Goal: Obtain resource: Download file/media

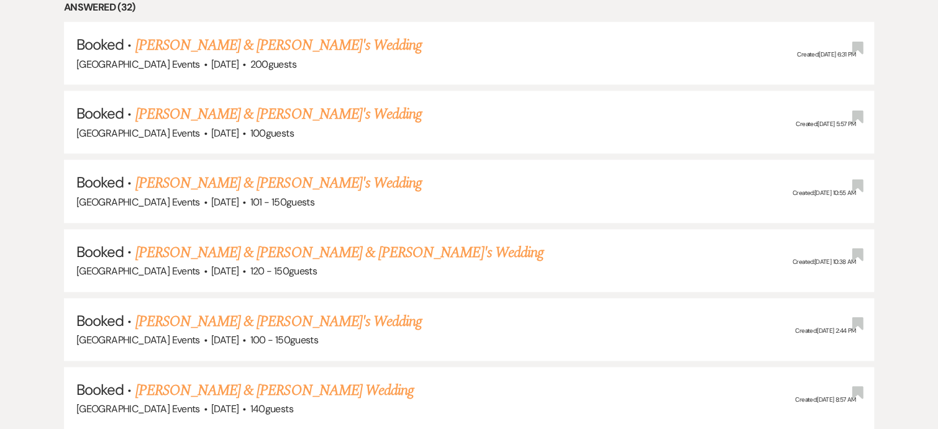
scroll to position [638, 0]
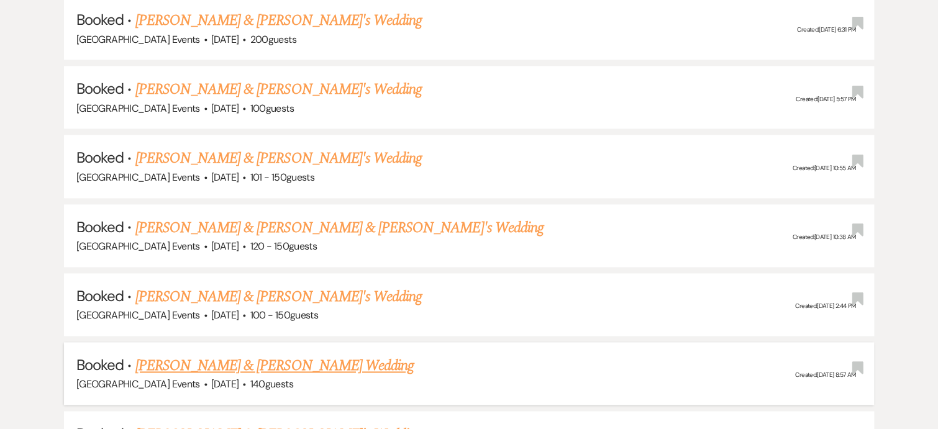
click at [341, 362] on link "[PERSON_NAME] & [PERSON_NAME] Wedding" at bounding box center [274, 366] width 278 height 22
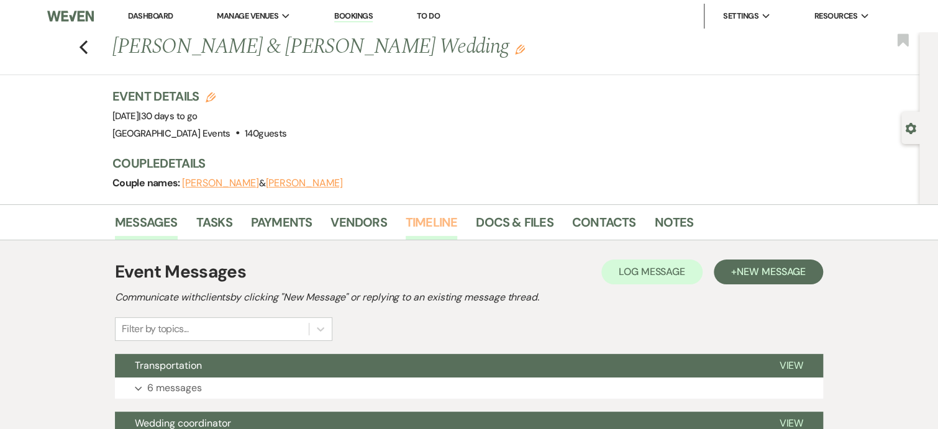
click at [437, 221] on link "Timeline" at bounding box center [432, 226] width 52 height 27
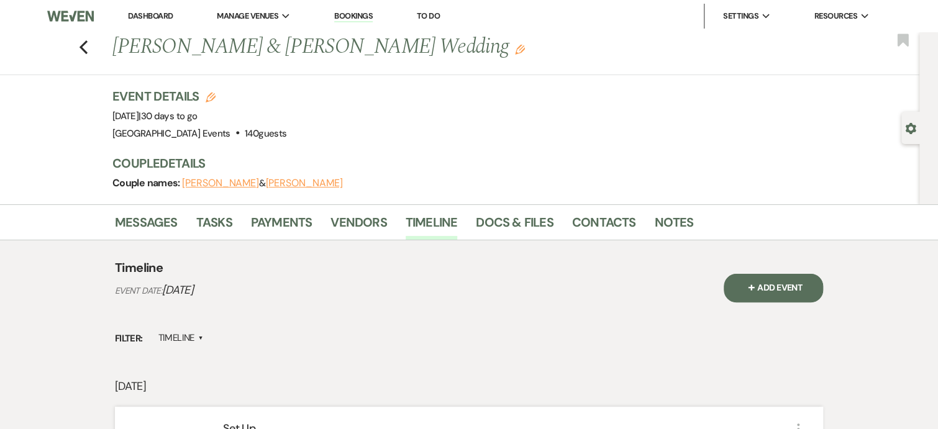
click at [191, 337] on label "Timeline ▲" at bounding box center [180, 338] width 45 height 17
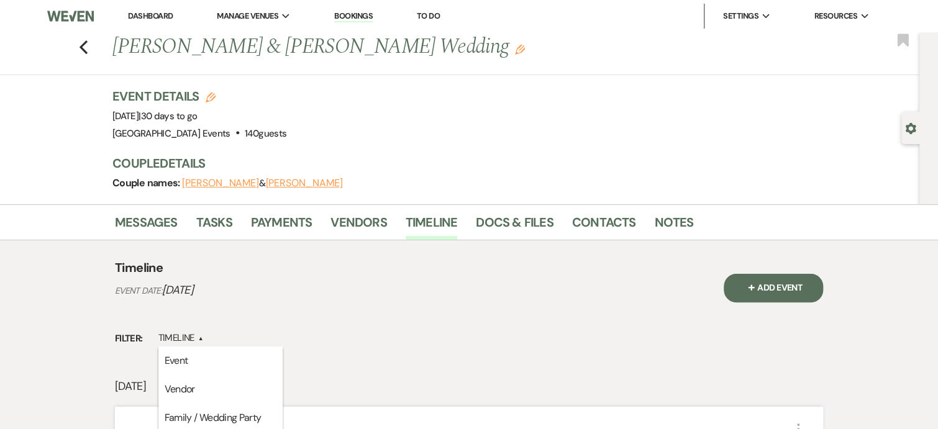
click at [196, 337] on label "Timeline ▲" at bounding box center [180, 338] width 45 height 17
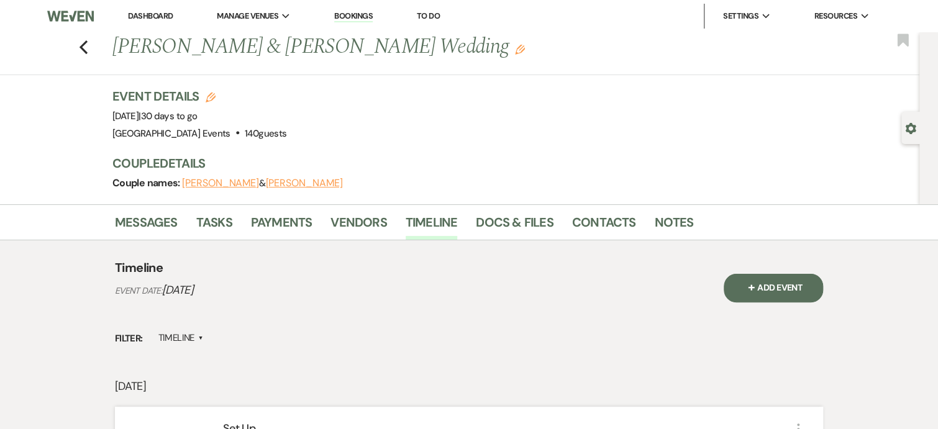
click at [196, 337] on label "Timeline ▲" at bounding box center [180, 338] width 45 height 17
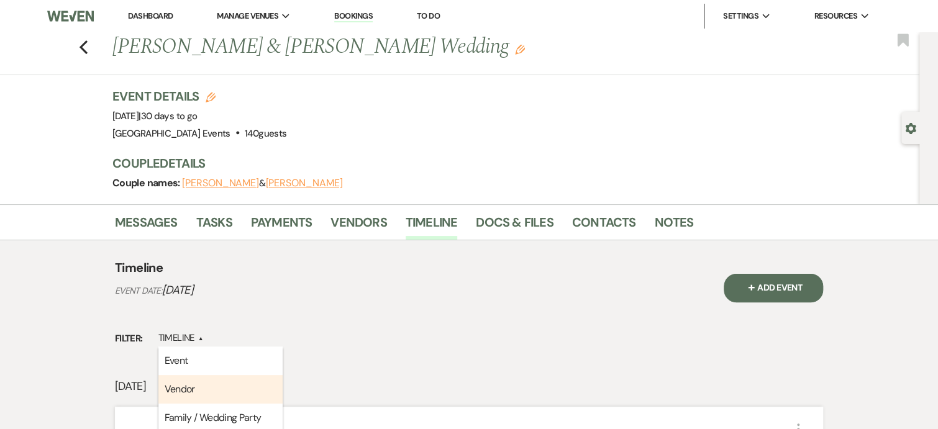
click at [176, 386] on li "Vendor" at bounding box center [220, 389] width 124 height 29
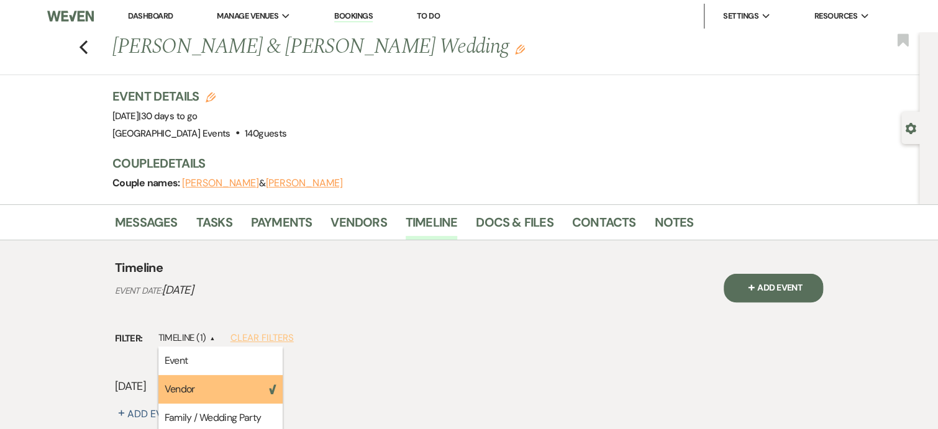
click at [176, 386] on li "Vendor Weven Check" at bounding box center [220, 389] width 124 height 29
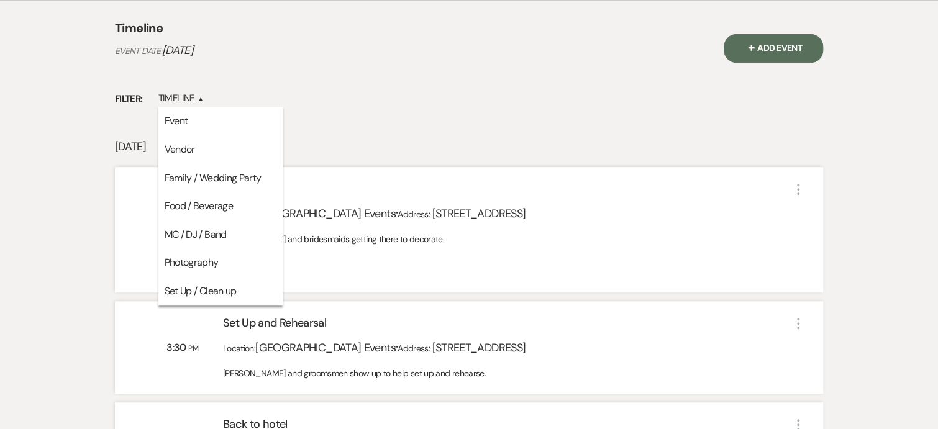
scroll to position [298, 0]
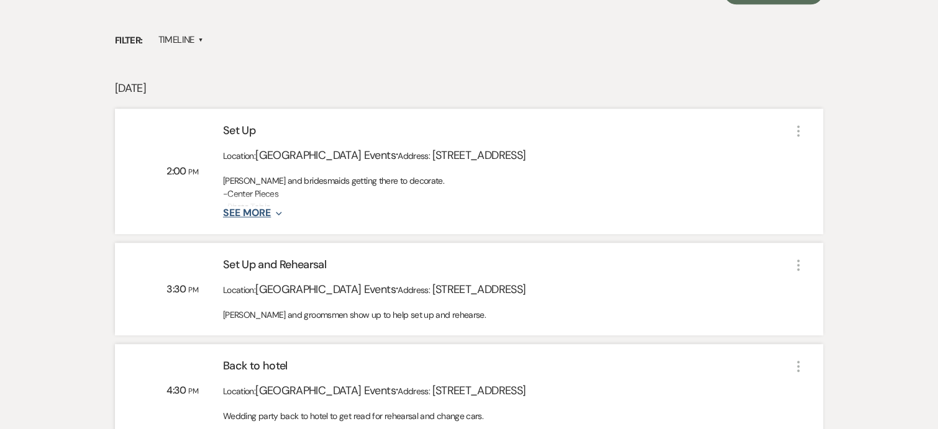
click at [249, 209] on button "See More Expand" at bounding box center [252, 213] width 59 height 11
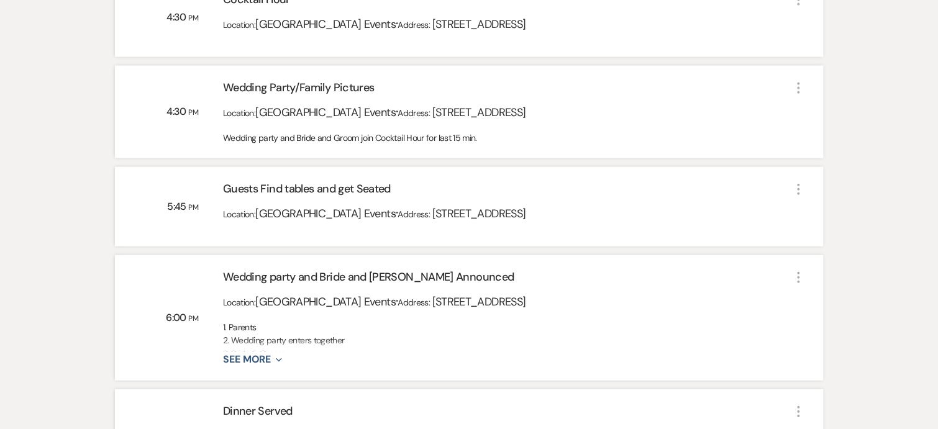
scroll to position [1360, 0]
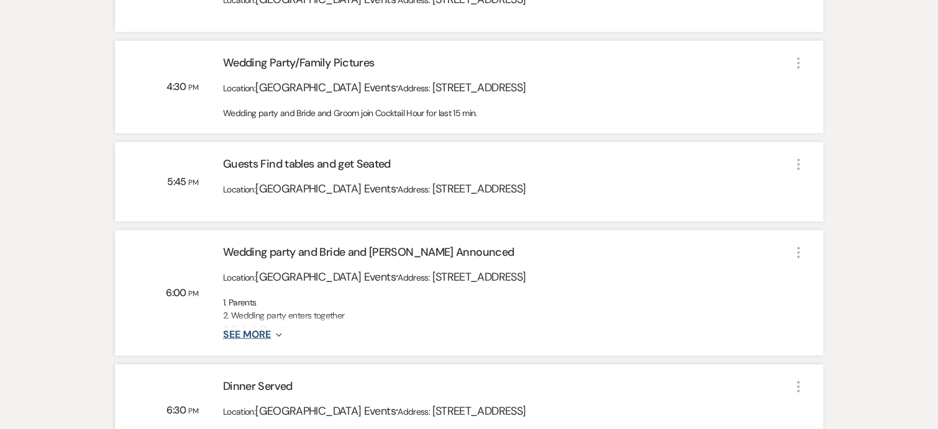
click at [253, 336] on button "See More Expand" at bounding box center [252, 335] width 59 height 11
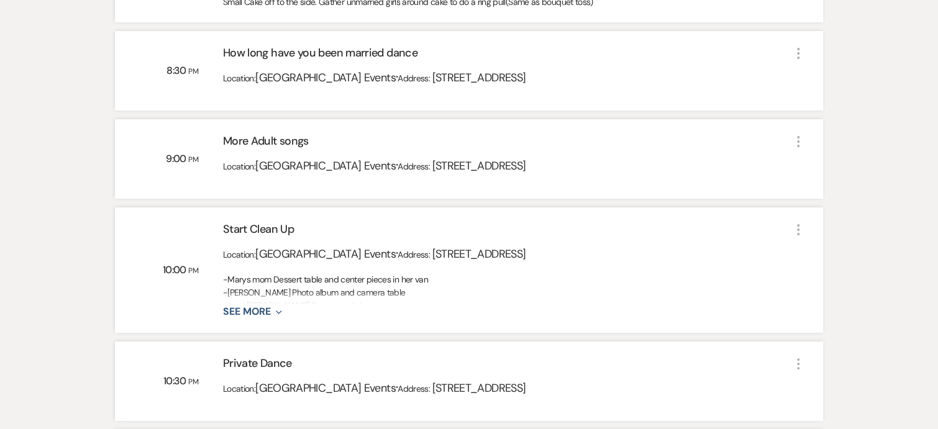
scroll to position [2346, 0]
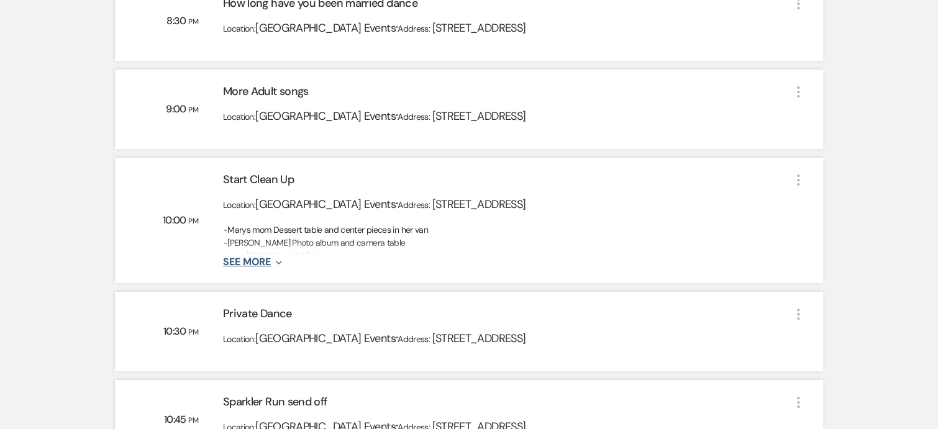
click at [248, 264] on button "See More Expand" at bounding box center [252, 262] width 59 height 11
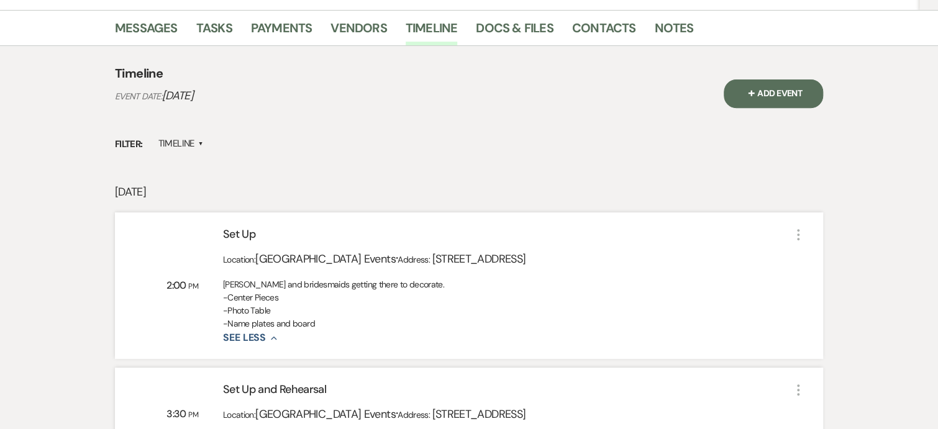
scroll to position [194, 0]
click at [528, 29] on link "Docs & Files" at bounding box center [514, 32] width 77 height 27
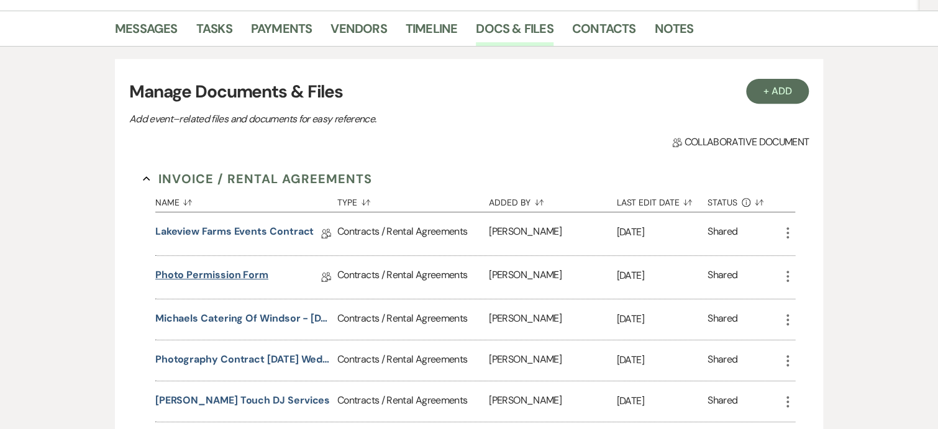
click at [236, 281] on link "Photo Permission Form" at bounding box center [211, 277] width 113 height 19
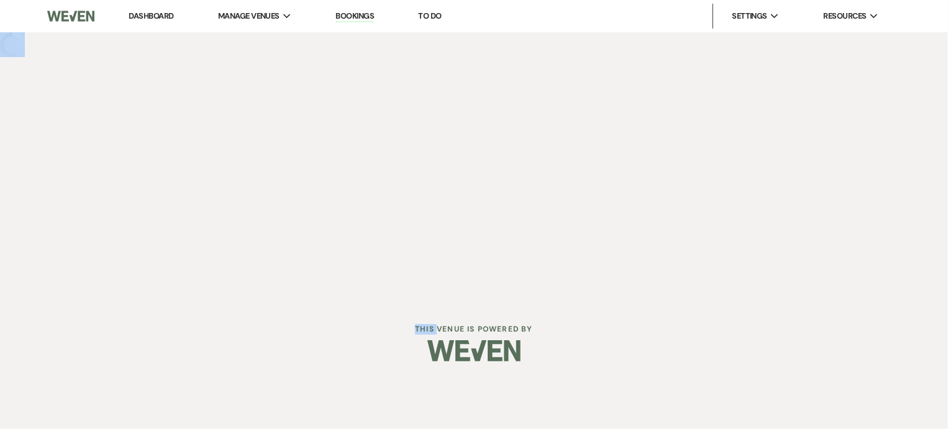
click at [236, 281] on div "Dashboard Manage Venues Expand Lakeview Farms Events Bookings To Do Settings Ex…" at bounding box center [474, 150] width 948 height 301
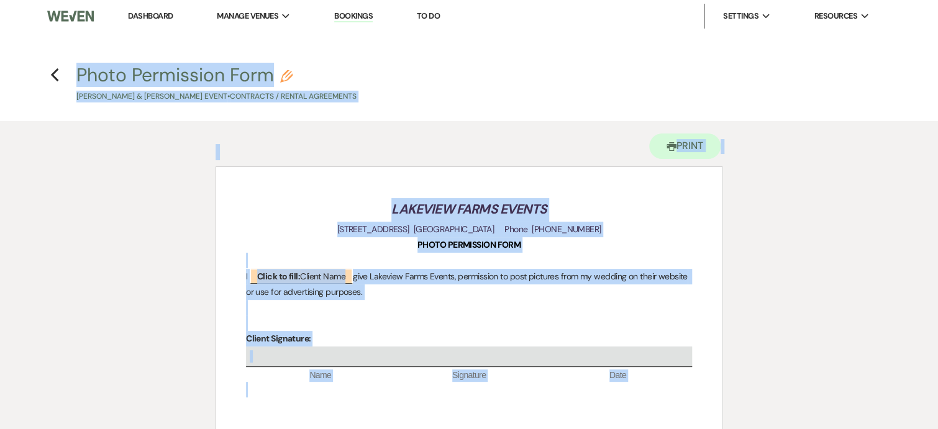
click at [745, 270] on div "Printer Print Add Photo + Insert Field Expand Standard Field Smart Field Signat…" at bounding box center [469, 349] width 895 height 457
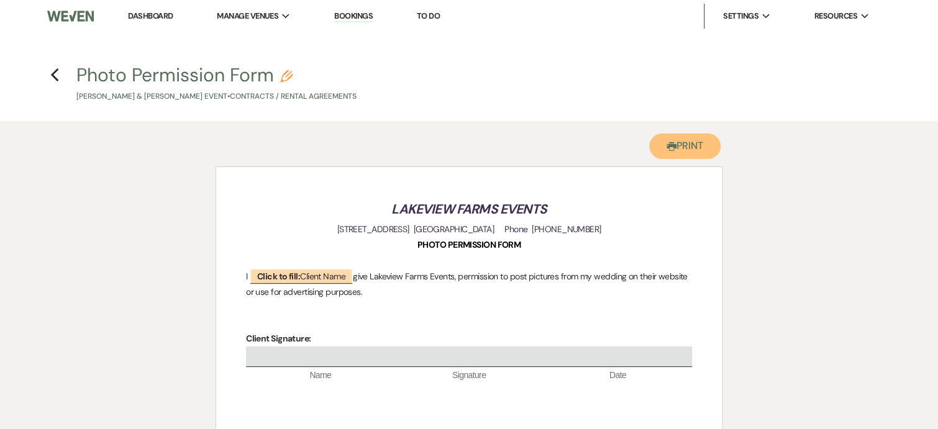
click at [687, 139] on button "Printer Print" at bounding box center [684, 146] width 71 height 25
click at [54, 76] on use "button" at bounding box center [54, 75] width 8 height 14
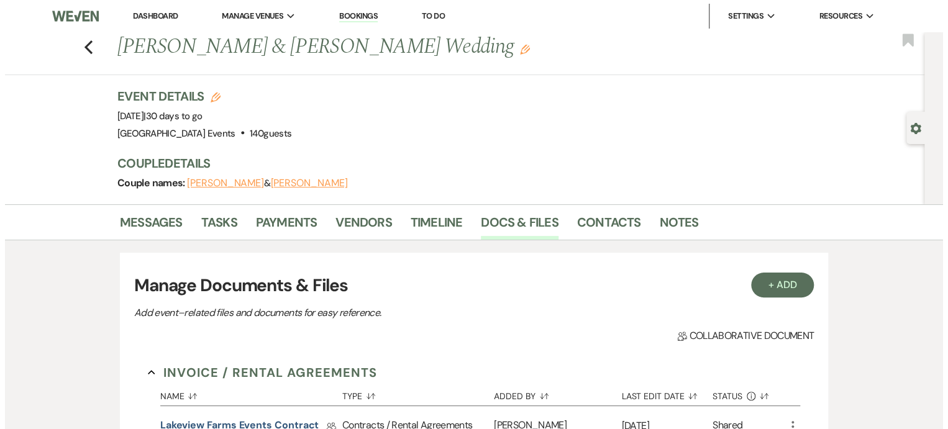
scroll to position [194, 0]
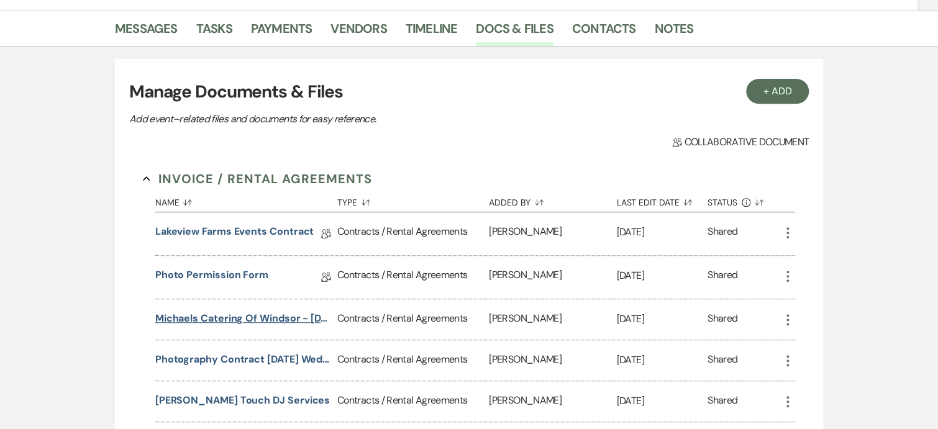
click at [202, 318] on button "Michaels Catering of Windsor - [DATE] wedding" at bounding box center [243, 318] width 177 height 15
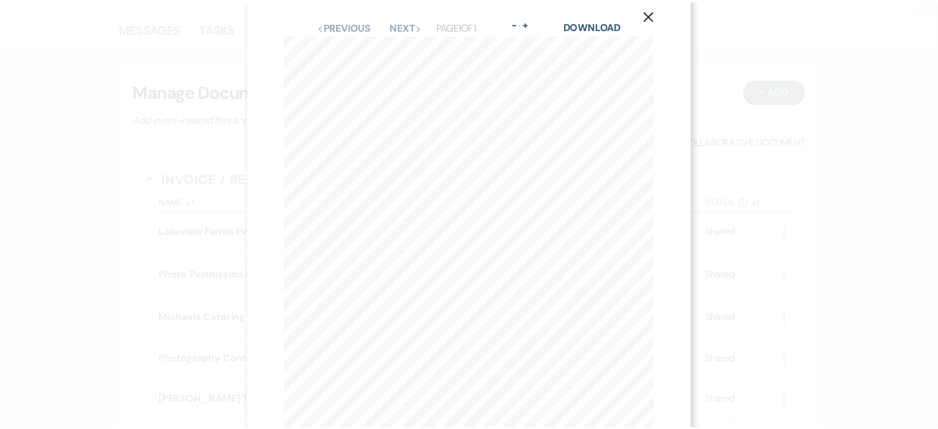
scroll to position [0, 0]
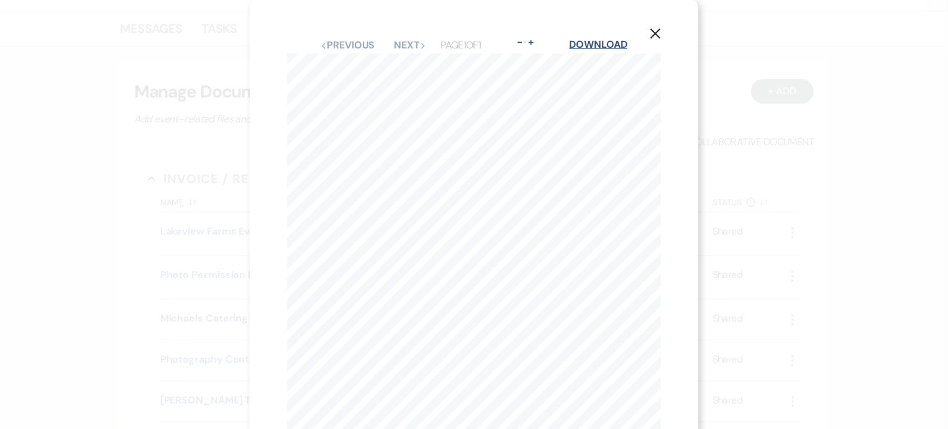
click at [606, 51] on div "Download" at bounding box center [598, 45] width 58 height 16
click at [607, 45] on link "Download" at bounding box center [598, 44] width 58 height 13
click at [652, 35] on icon "X" at bounding box center [655, 33] width 11 height 11
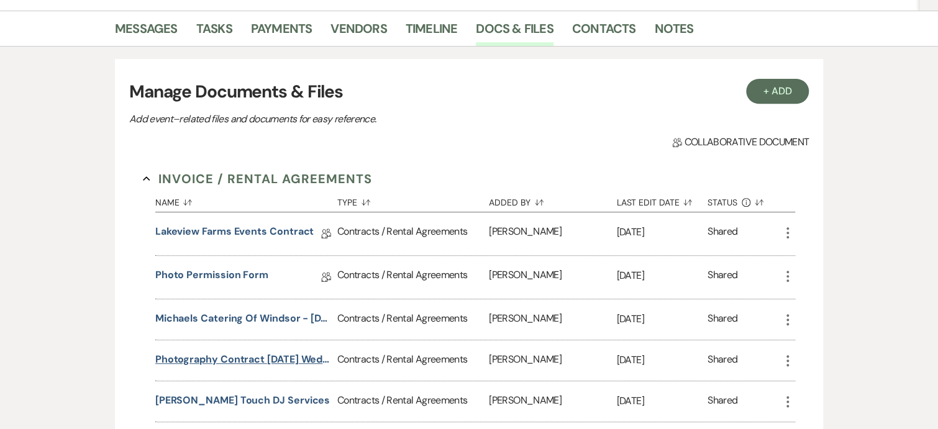
click at [239, 362] on button "Photography Contract [DATE] wedding" at bounding box center [243, 359] width 177 height 15
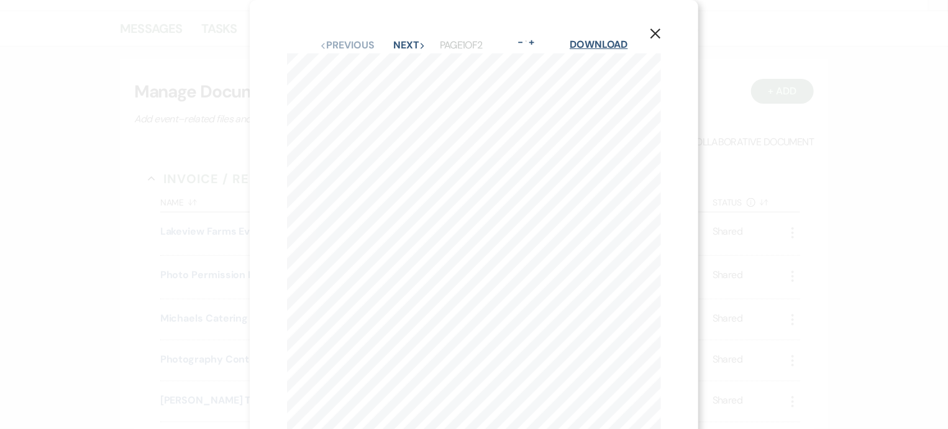
click at [600, 43] on link "Download" at bounding box center [599, 44] width 58 height 13
click at [659, 36] on icon "X" at bounding box center [655, 33] width 11 height 11
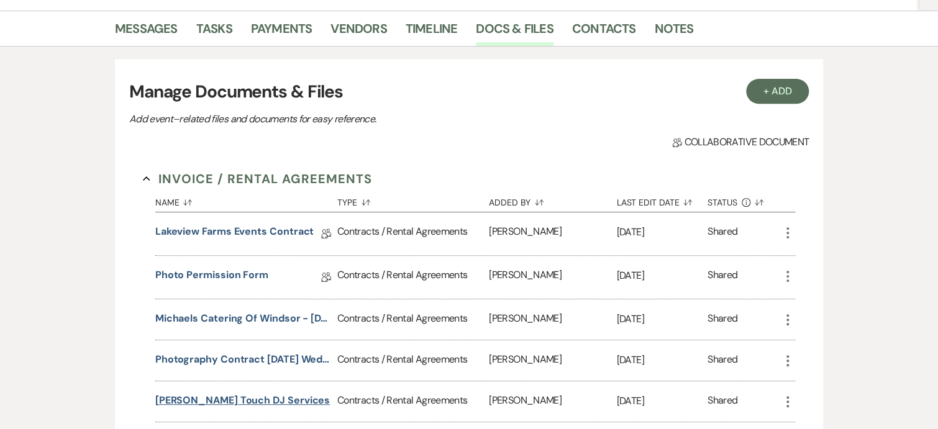
click at [224, 394] on button "[PERSON_NAME] Touch DJ Services" at bounding box center [242, 400] width 175 height 15
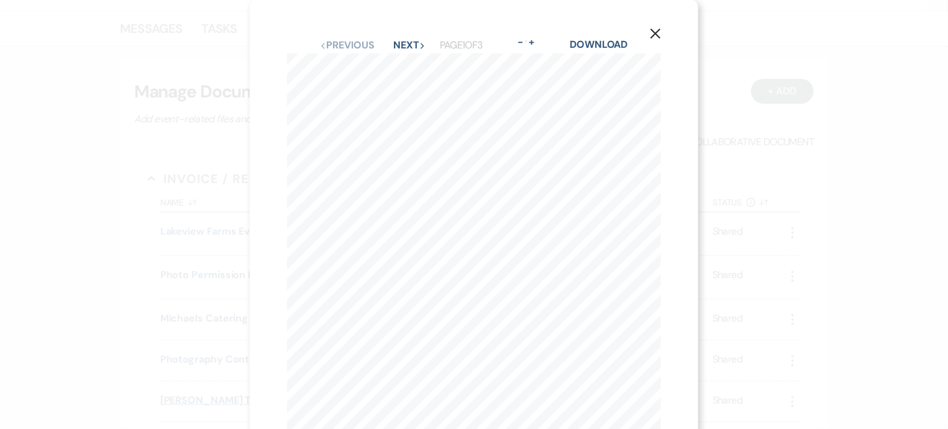
click at [224, 394] on div "X Previous Previous Next Next Page 1 of 3 - Zoom + Download CONTRACT FOR DJ SER…" at bounding box center [474, 214] width 948 height 429
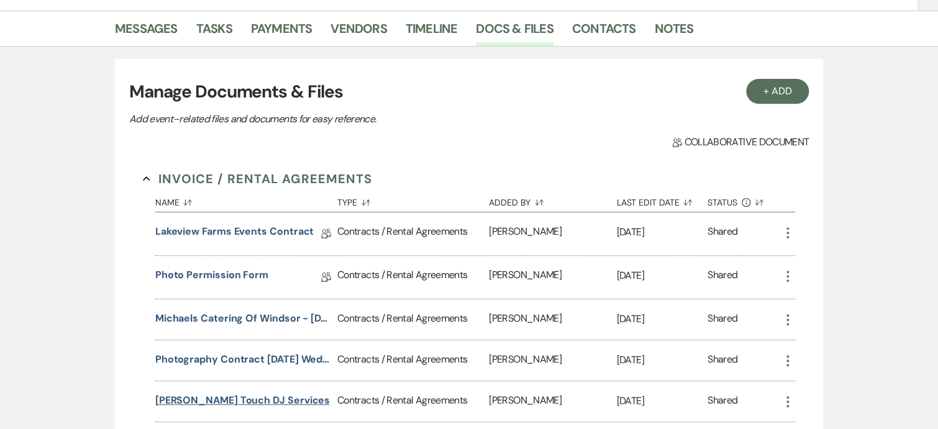
click at [240, 400] on button "[PERSON_NAME] Touch DJ Services" at bounding box center [242, 400] width 175 height 15
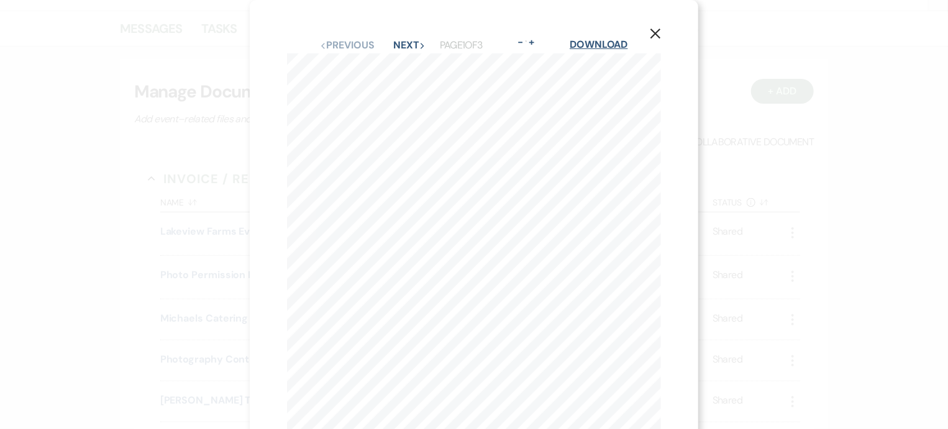
click at [601, 46] on link "Download" at bounding box center [599, 44] width 58 height 13
click at [661, 37] on icon "X" at bounding box center [655, 33] width 11 height 11
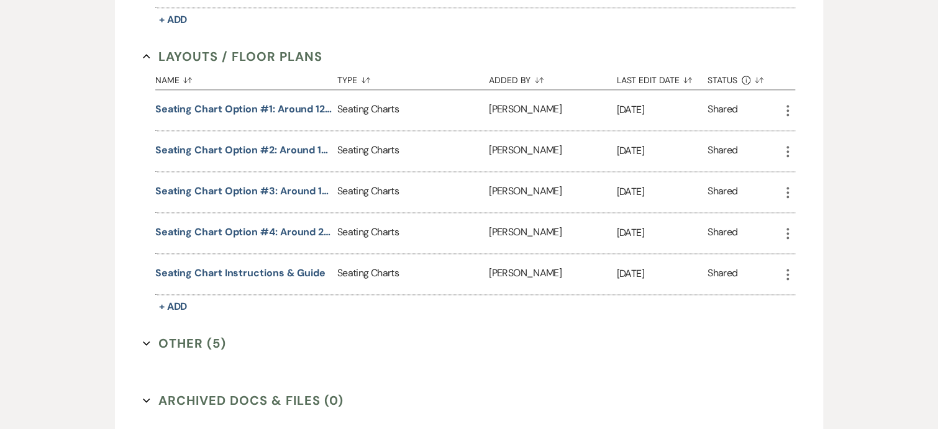
scroll to position [700, 0]
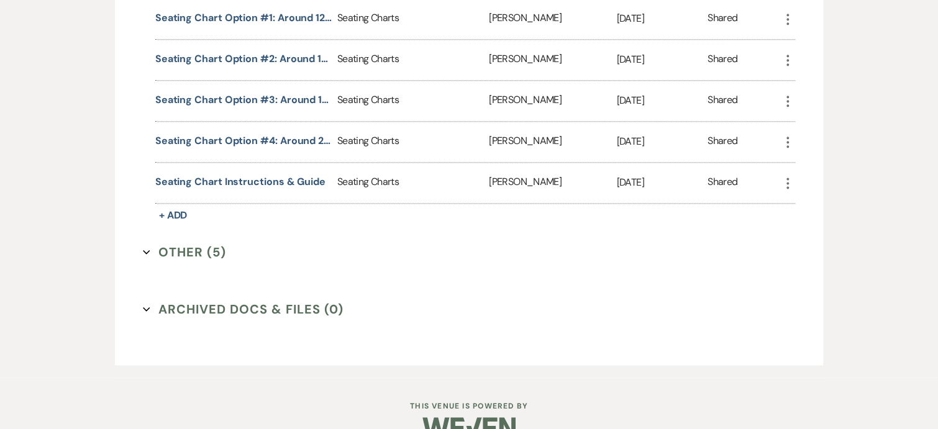
click at [186, 245] on button "Other (5) Expand" at bounding box center [184, 252] width 83 height 19
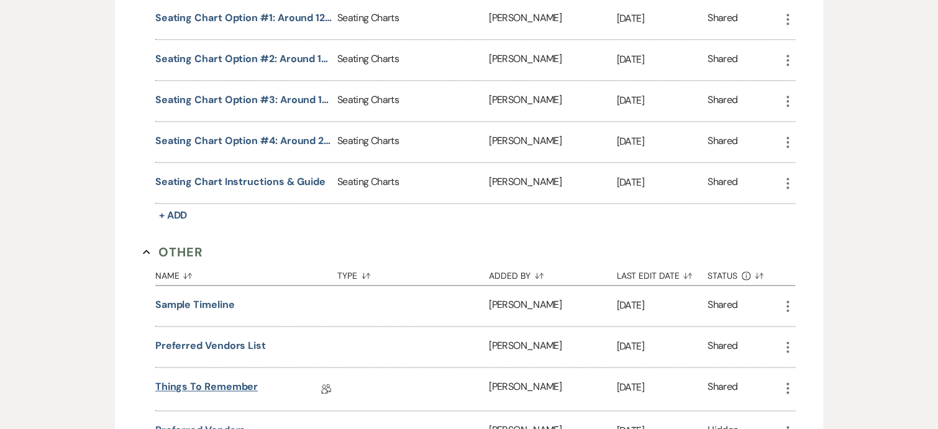
click at [204, 380] on link "Things to remember" at bounding box center [206, 389] width 103 height 19
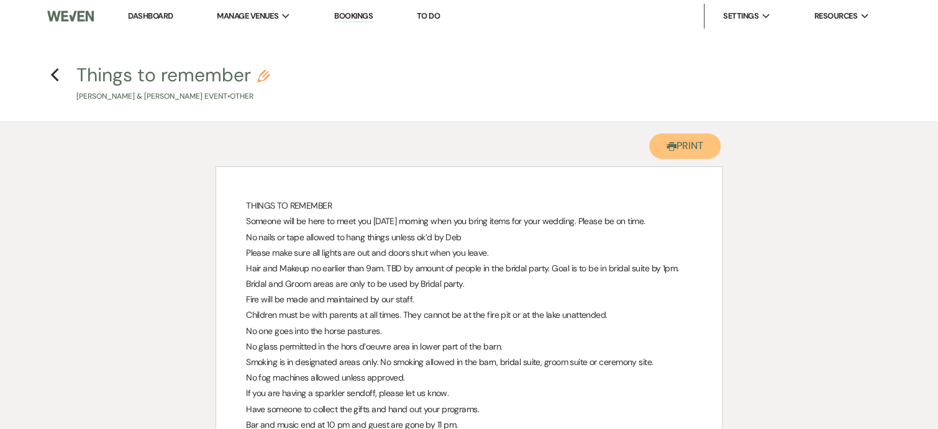
click at [698, 149] on button "Printer Print" at bounding box center [684, 146] width 71 height 25
click at [703, 368] on div "THINGS TO REMEMBER Someone will be here to meet you [DATE] morning when you bri…" at bounding box center [469, 402] width 506 height 470
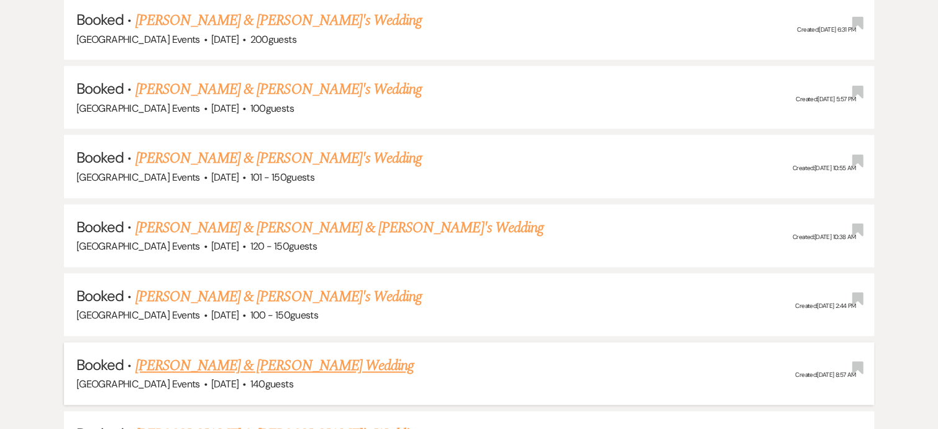
scroll to position [638, 0]
click at [250, 363] on link "[PERSON_NAME] & [PERSON_NAME] Wedding" at bounding box center [274, 366] width 278 height 22
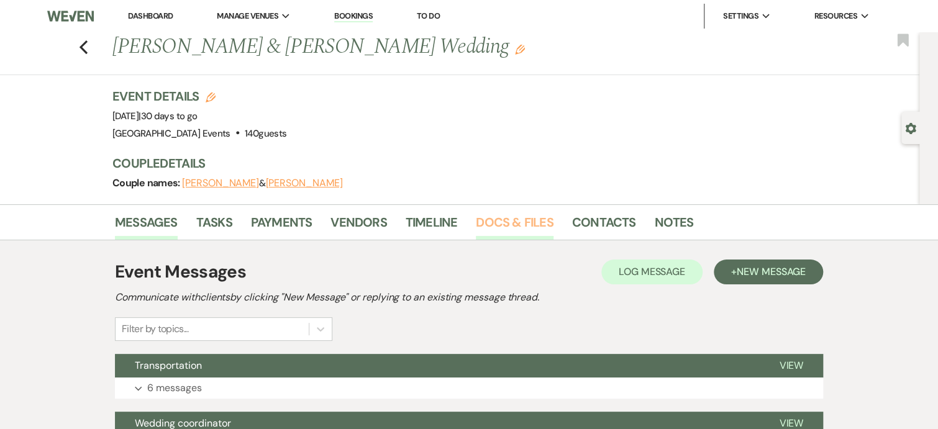
click at [515, 222] on link "Docs & Files" at bounding box center [514, 226] width 77 height 27
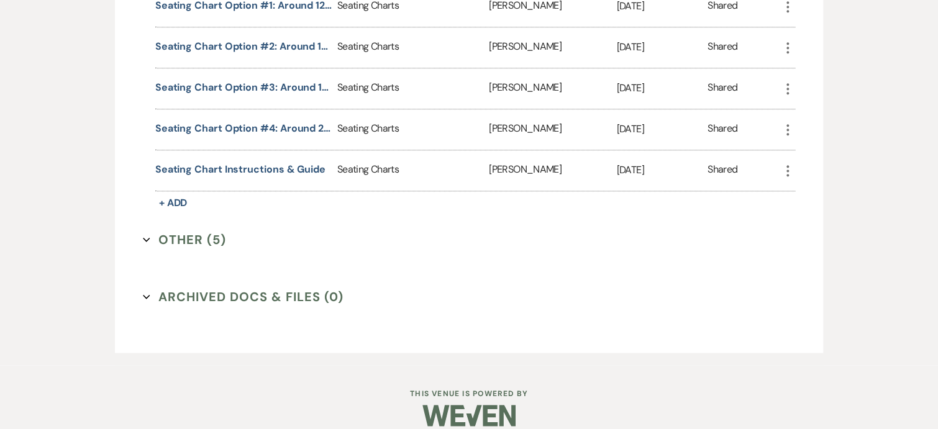
scroll to position [722, 0]
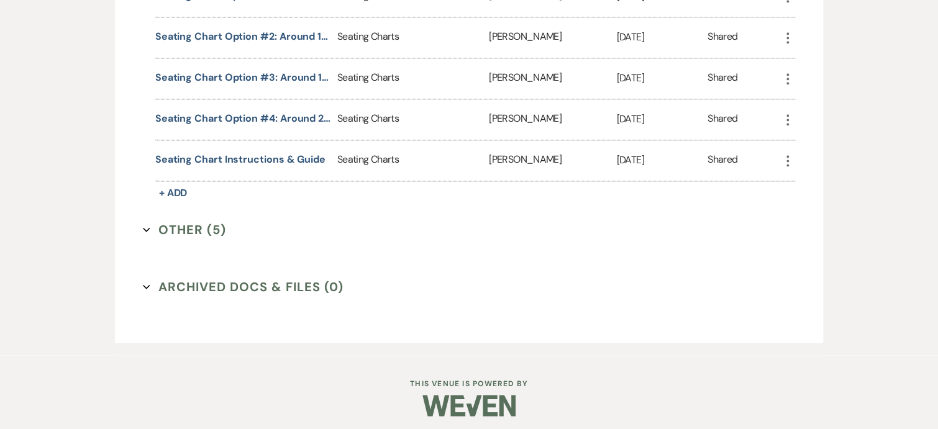
click at [200, 222] on button "Other (5) Expand" at bounding box center [184, 230] width 83 height 19
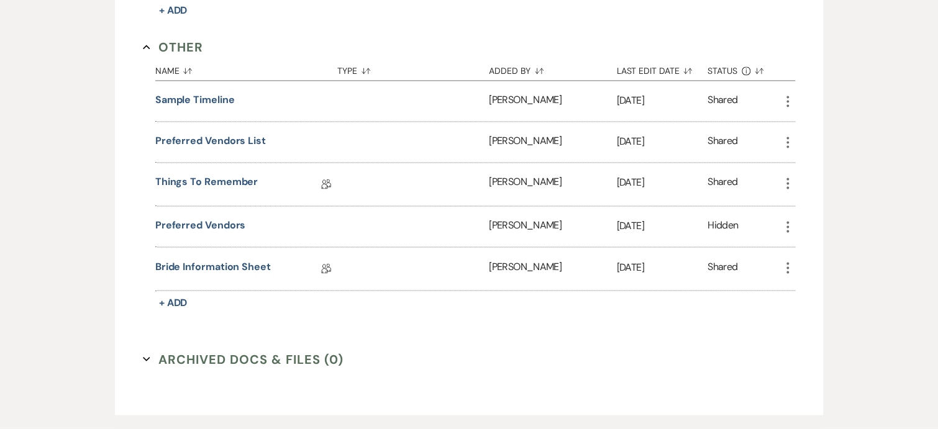
scroll to position [921, 0]
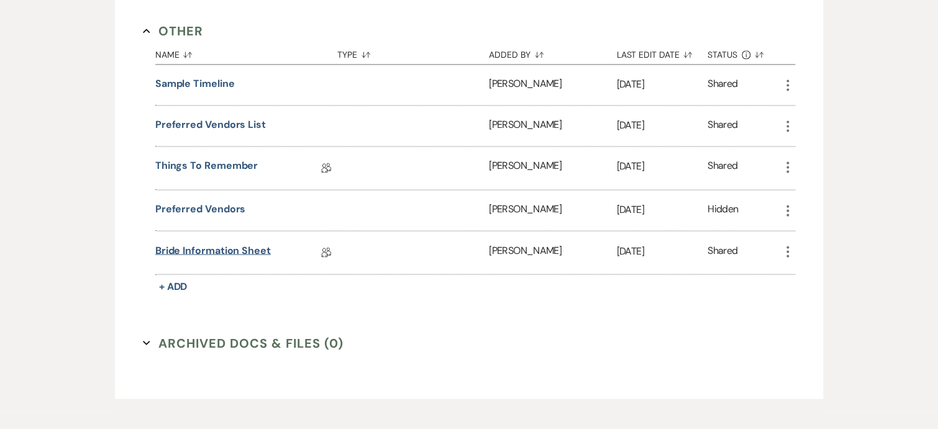
click at [221, 243] on link "Bride Information Sheet" at bounding box center [213, 252] width 116 height 19
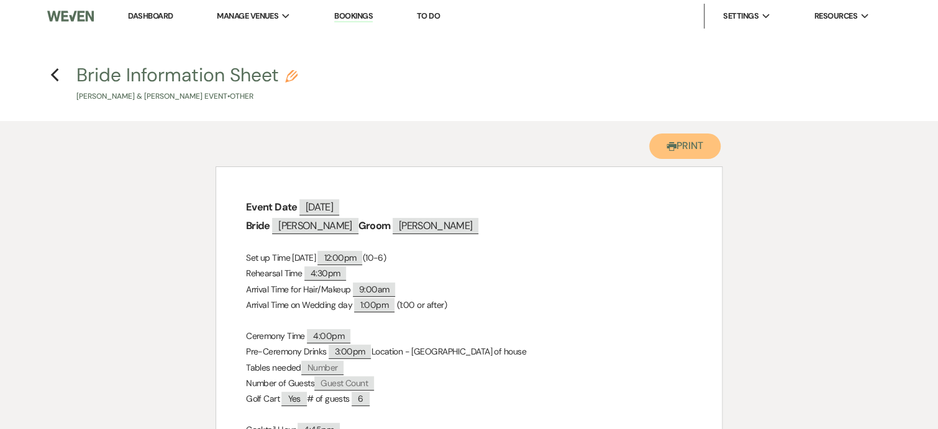
click at [688, 140] on button "Printer Print" at bounding box center [684, 146] width 71 height 25
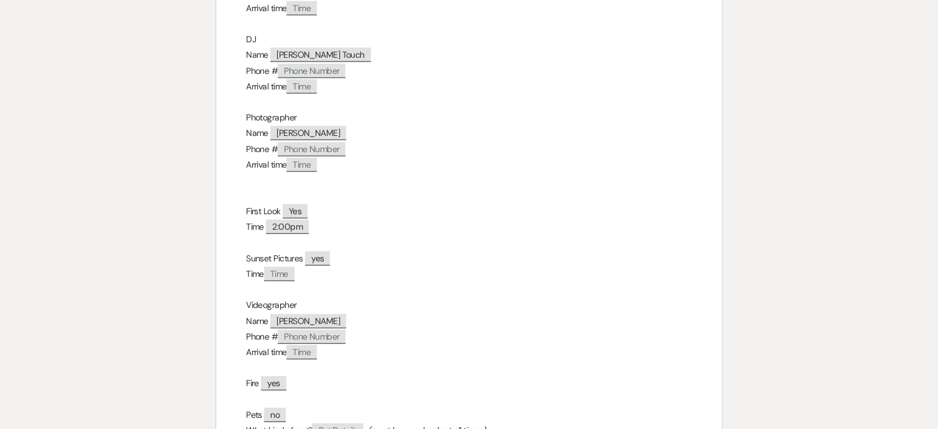
scroll to position [1924, 0]
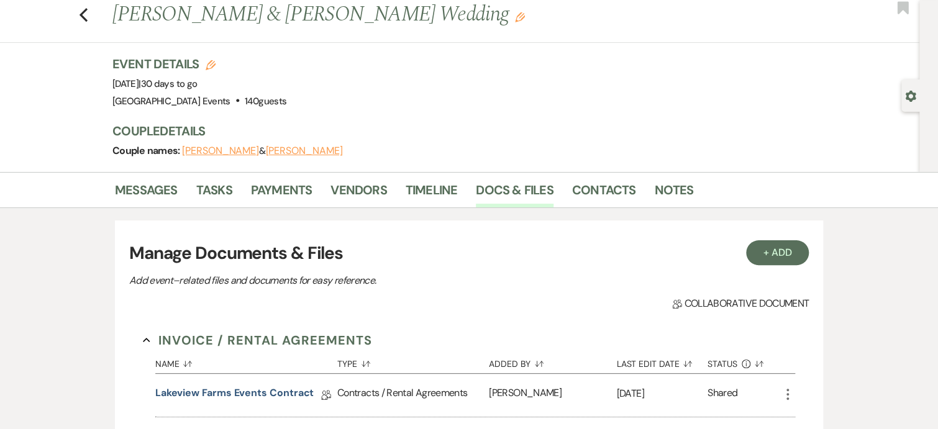
scroll to position [30, 0]
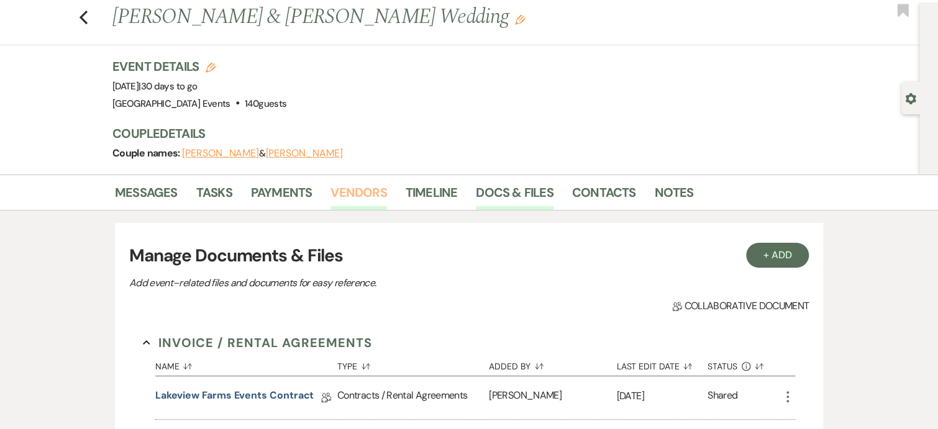
click at [358, 193] on link "Vendors" at bounding box center [359, 196] width 56 height 27
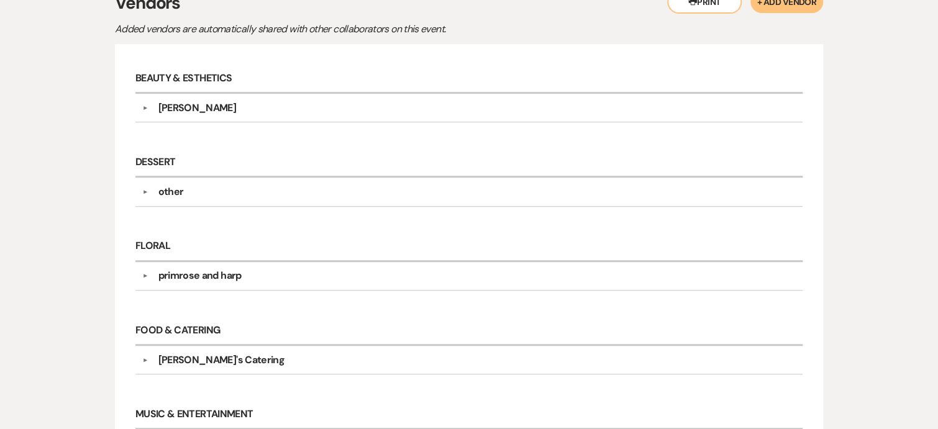
scroll to position [273, 0]
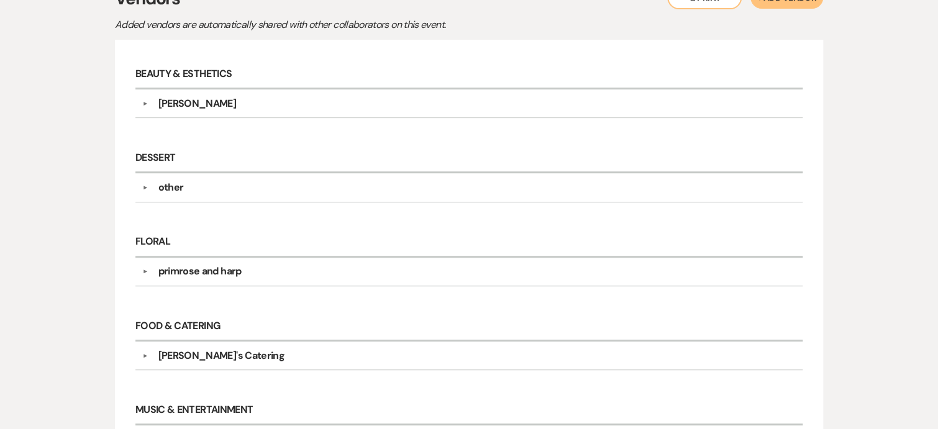
click at [141, 185] on button "▼" at bounding box center [144, 188] width 15 height 6
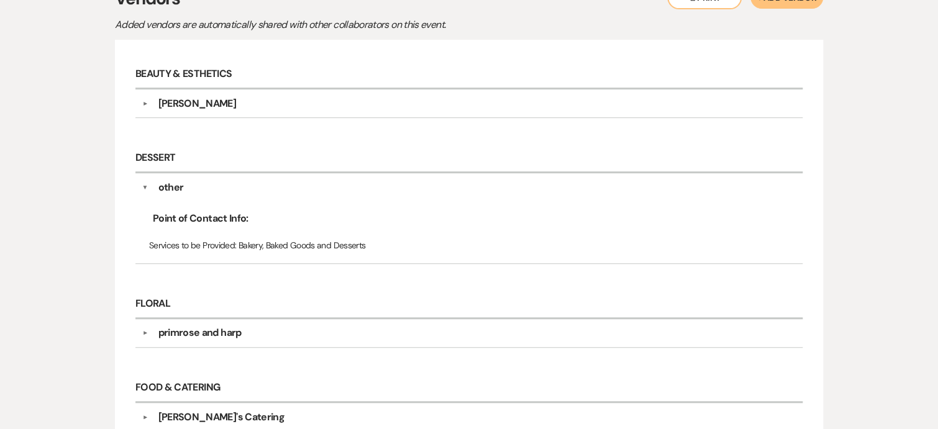
click at [142, 330] on button "▼" at bounding box center [144, 333] width 15 height 6
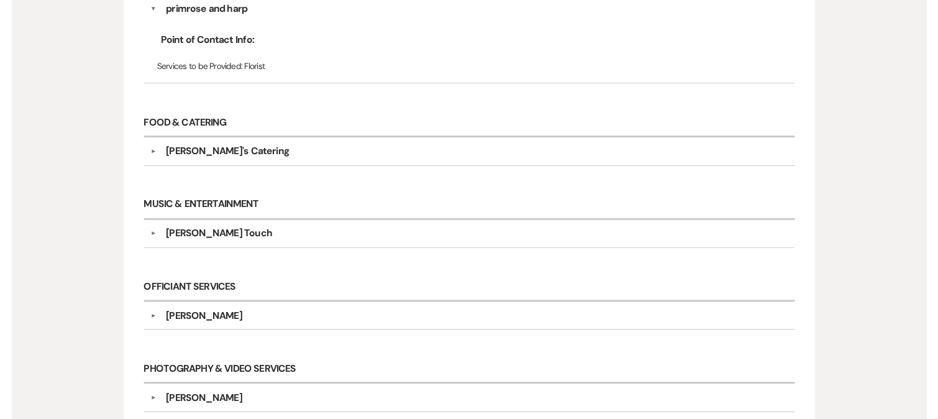
scroll to position [621, 0]
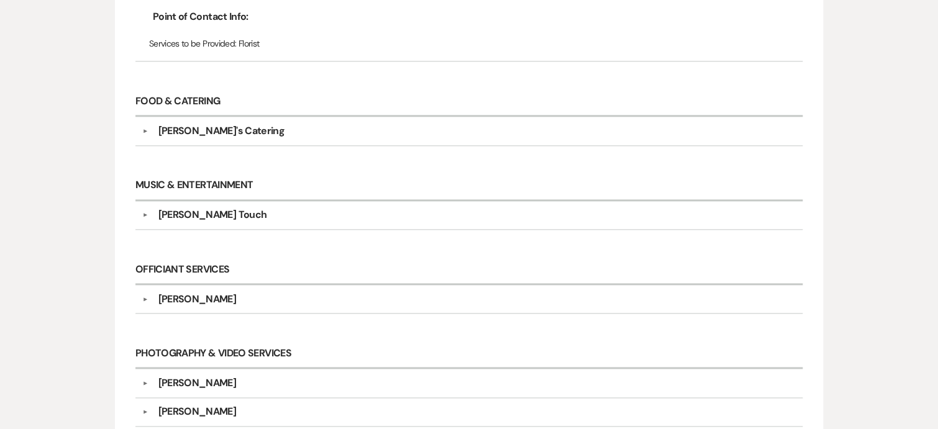
click at [144, 299] on div "▼ Joe Wilson" at bounding box center [469, 299] width 654 height 15
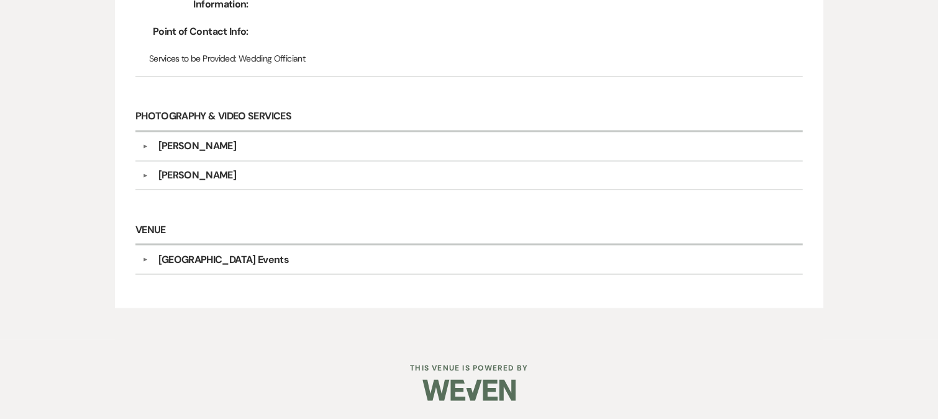
scroll to position [972, 0]
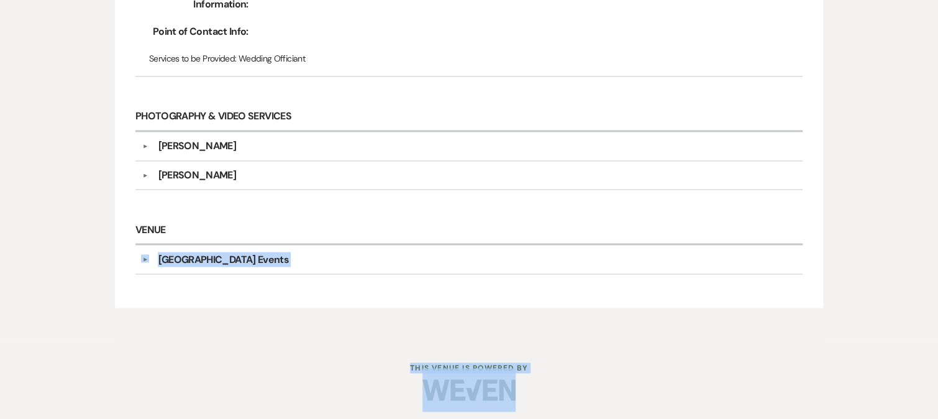
drag, startPoint x: 144, startPoint y: 299, endPoint x: 145, endPoint y: 323, distance: 23.7
